Goal: Information Seeking & Learning: Learn about a topic

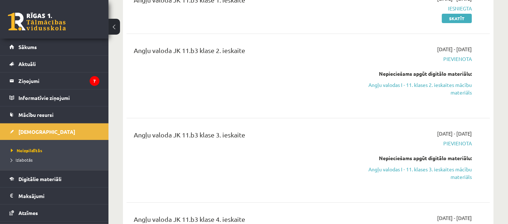
scroll to position [109, 0]
click at [382, 89] on link "Angļu valodas I - 11. klases 2. ieskaites mācību materiāls" at bounding box center [418, 88] width 105 height 15
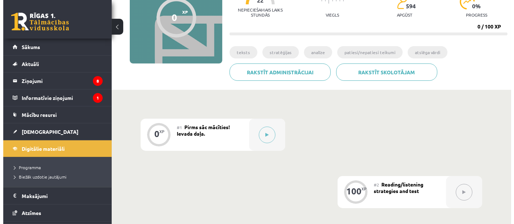
scroll to position [86, 0]
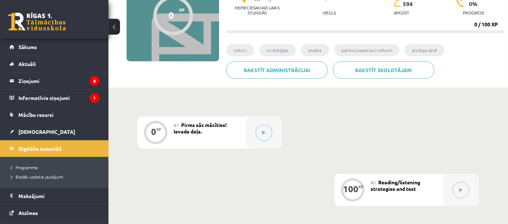
click at [236, 129] on div "#1 Pirms sāc mācīties! Ievada daļa." at bounding box center [209, 133] width 72 height 32
click at [260, 131] on button at bounding box center [263, 133] width 17 height 17
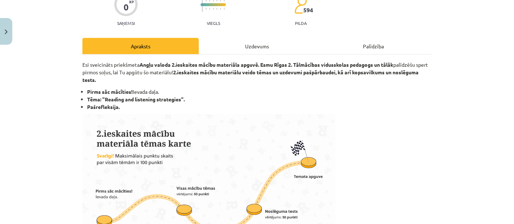
scroll to position [68, 0]
